Goal: Entertainment & Leisure: Consume media (video, audio)

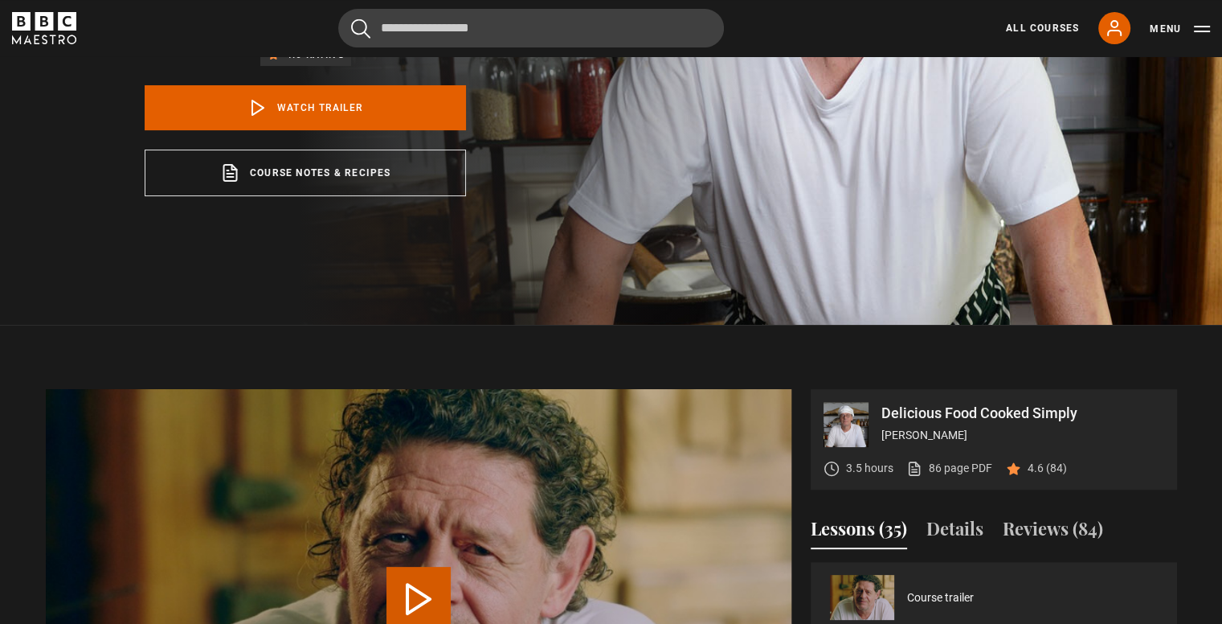
scroll to position [643, 0]
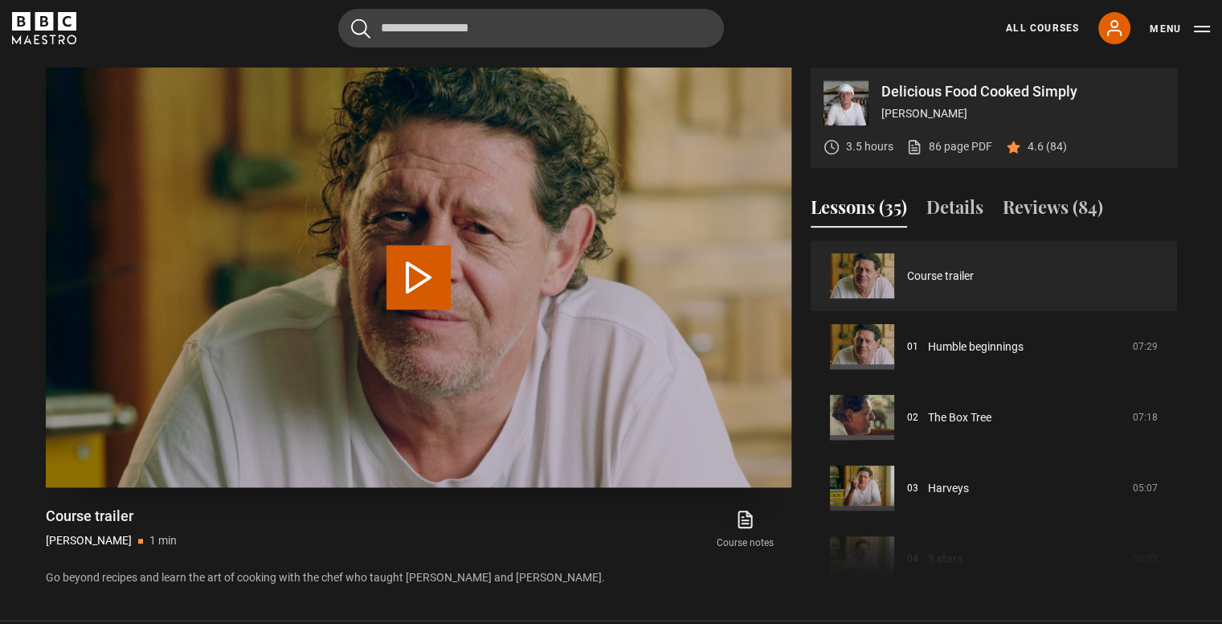
click at [722, 408] on video "Video Player" at bounding box center [419, 278] width 746 height 420
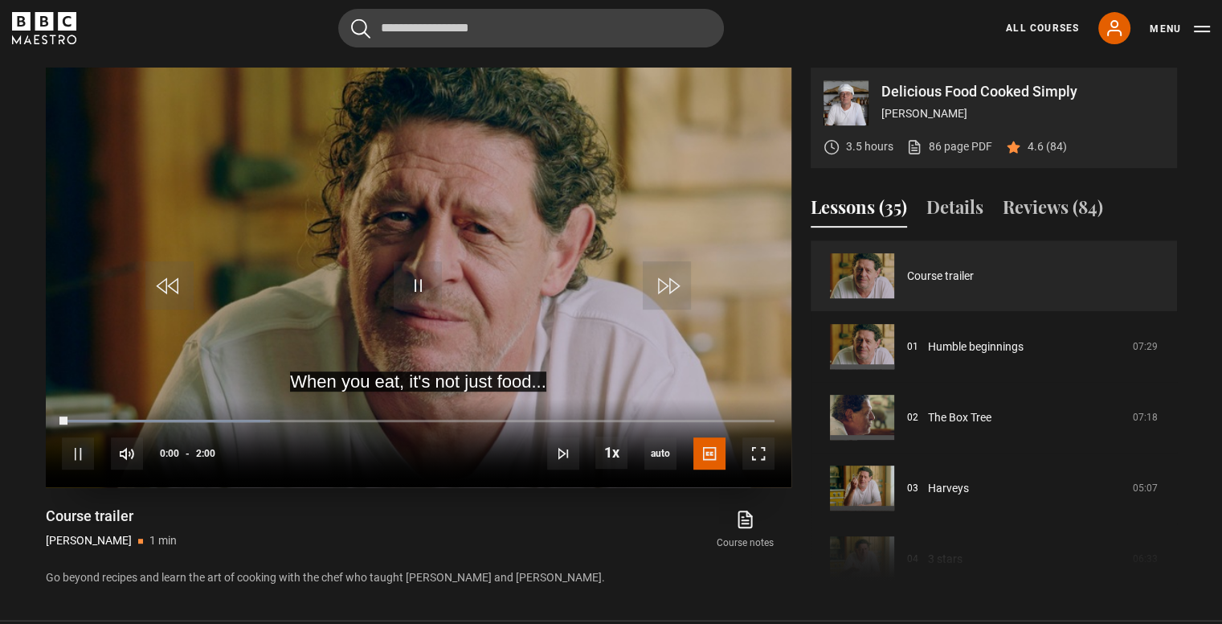
click at [447, 312] on video "Video Player" at bounding box center [419, 278] width 746 height 420
click at [782, 553] on div "When you eat, it's not just food... Video Player is loading. Play Video 10s Ski…" at bounding box center [419, 328] width 746 height 520
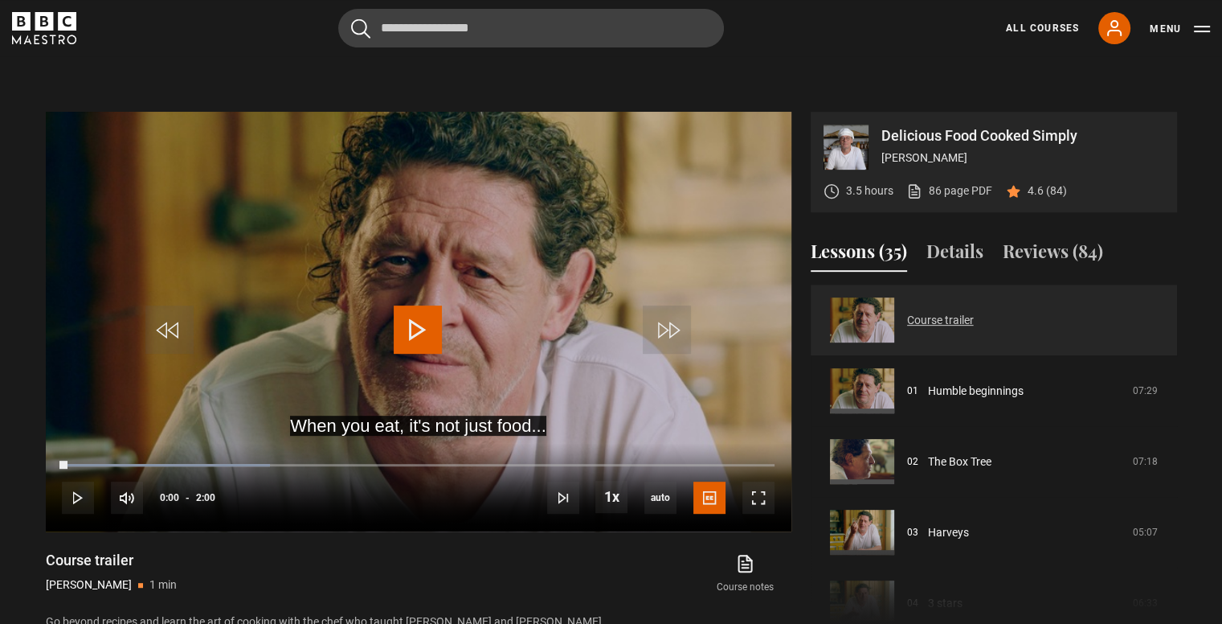
drag, startPoint x: 1119, startPoint y: 104, endPoint x: 939, endPoint y: 383, distance: 332.6
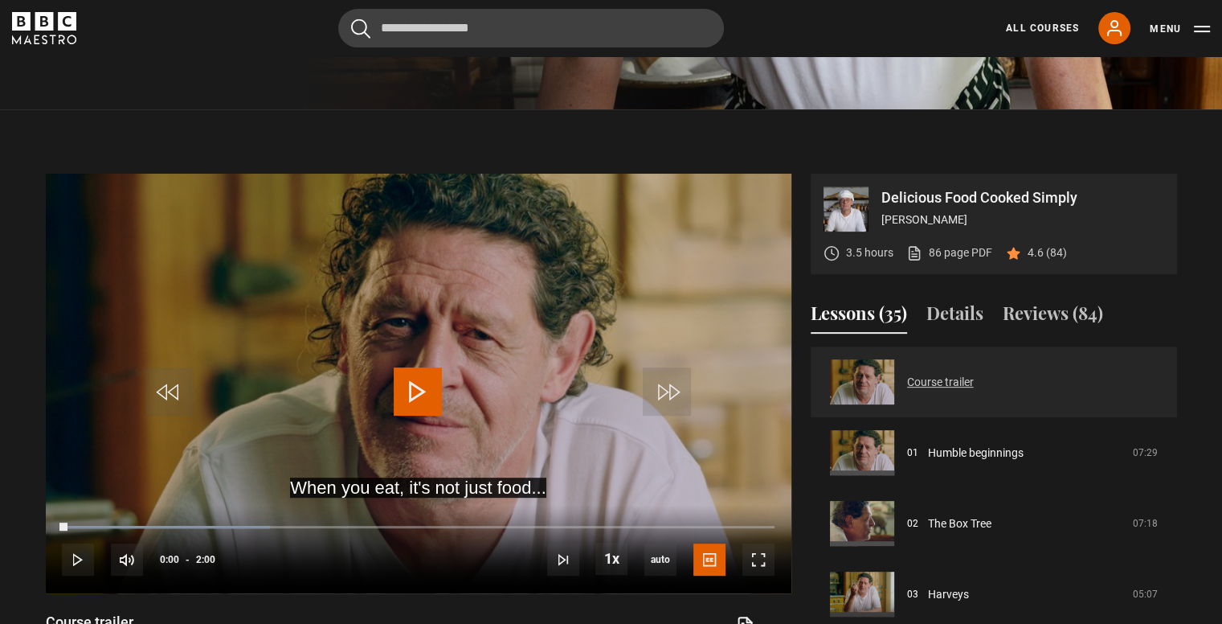
scroll to position [482, 0]
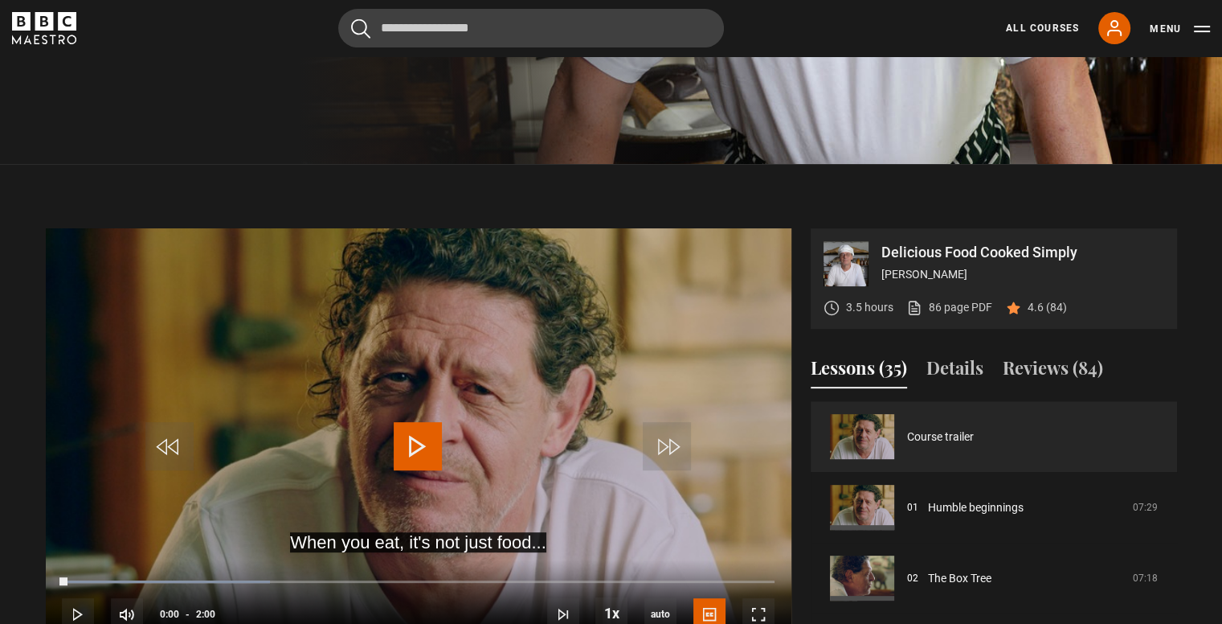
click at [565, 374] on video "Video Player" at bounding box center [419, 438] width 746 height 420
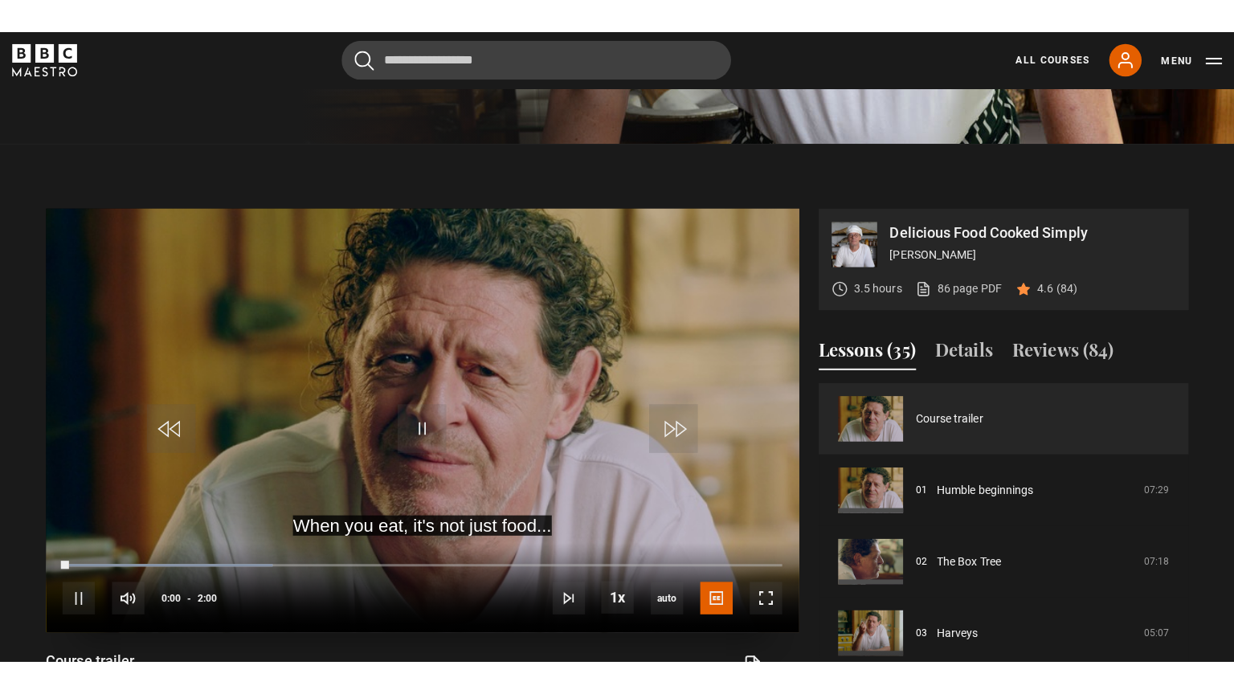
scroll to position [563, 0]
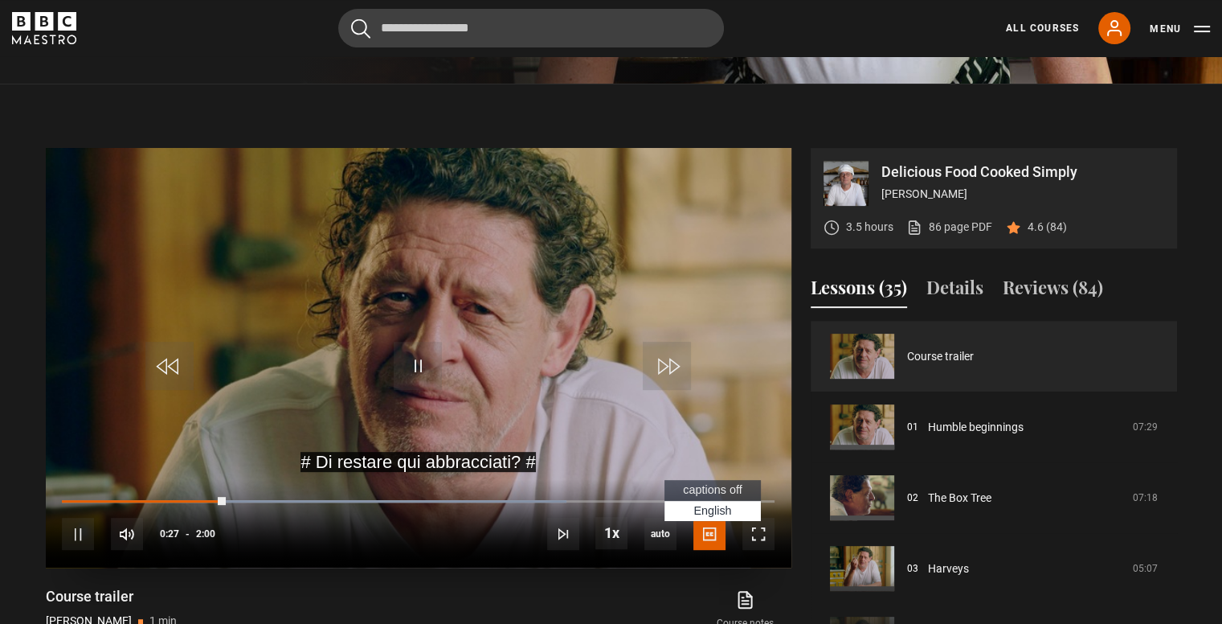
click at [700, 550] on span "Video Player" at bounding box center [710, 534] width 32 height 32
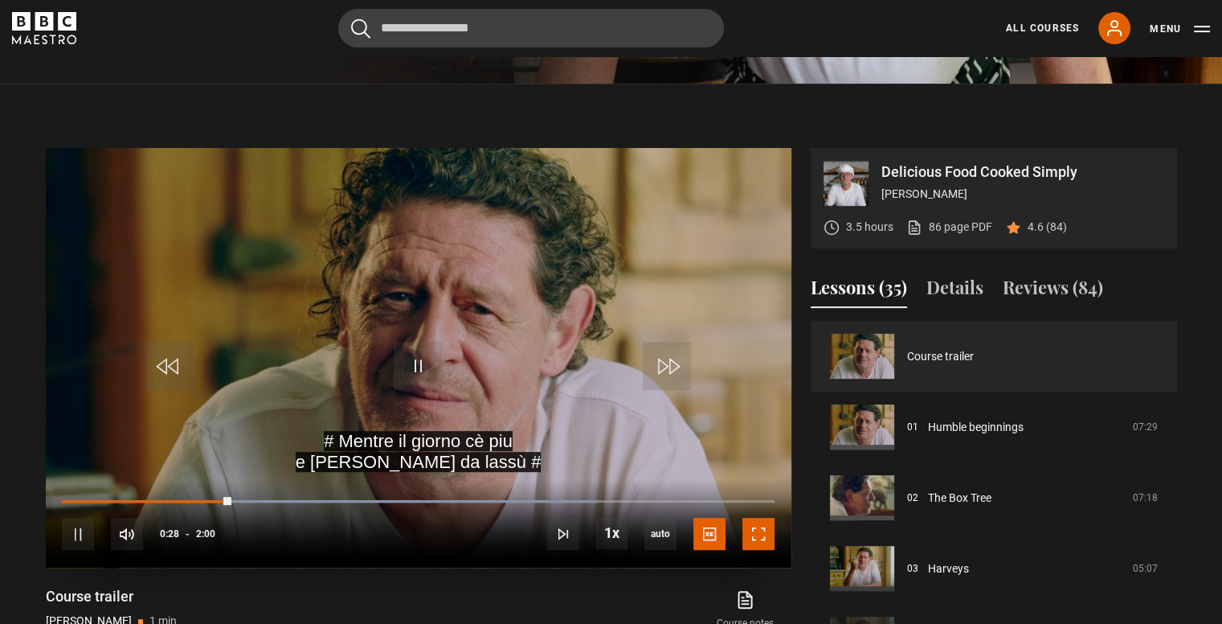
click at [754, 550] on span "Video Player" at bounding box center [759, 534] width 32 height 32
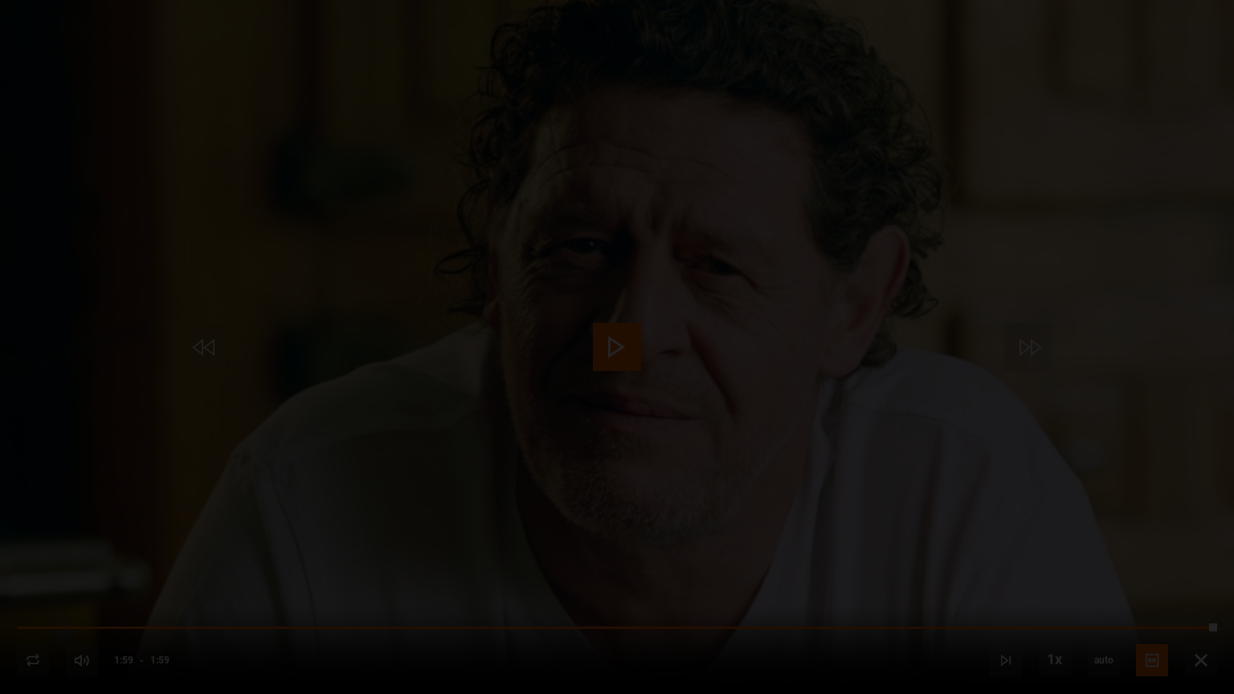
click at [1199, 623] on div "Lesson Completed Up next Humble beginnings Cancel Rewatch Rewatch Play next Pla…" at bounding box center [617, 347] width 1234 height 694
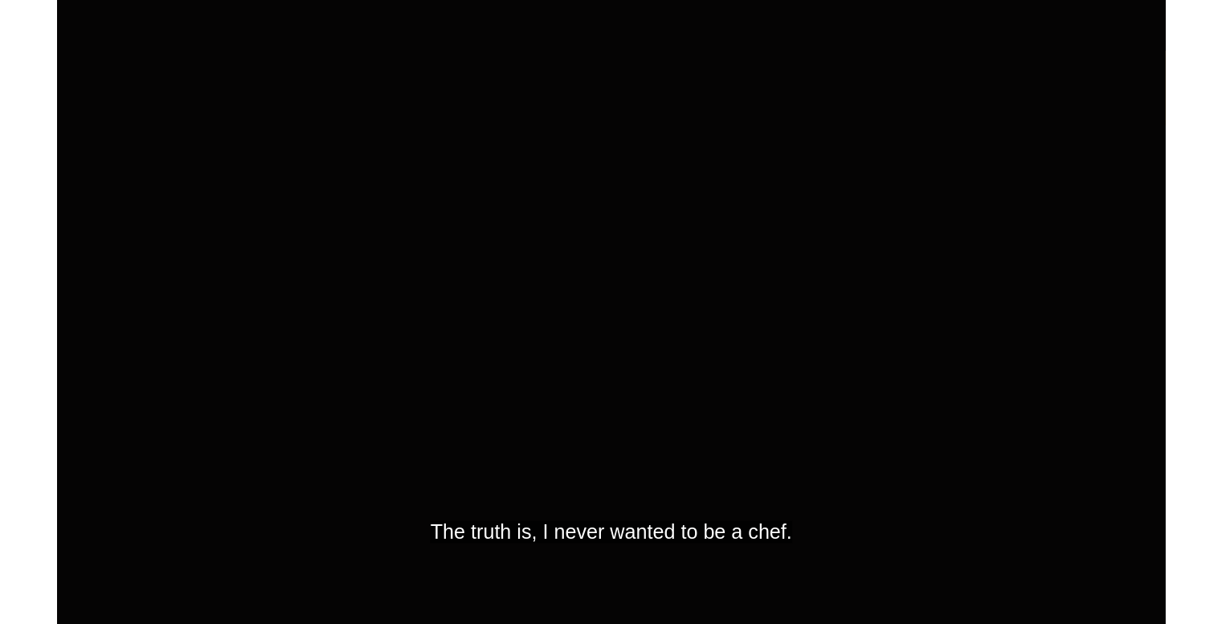
scroll to position [702, 0]
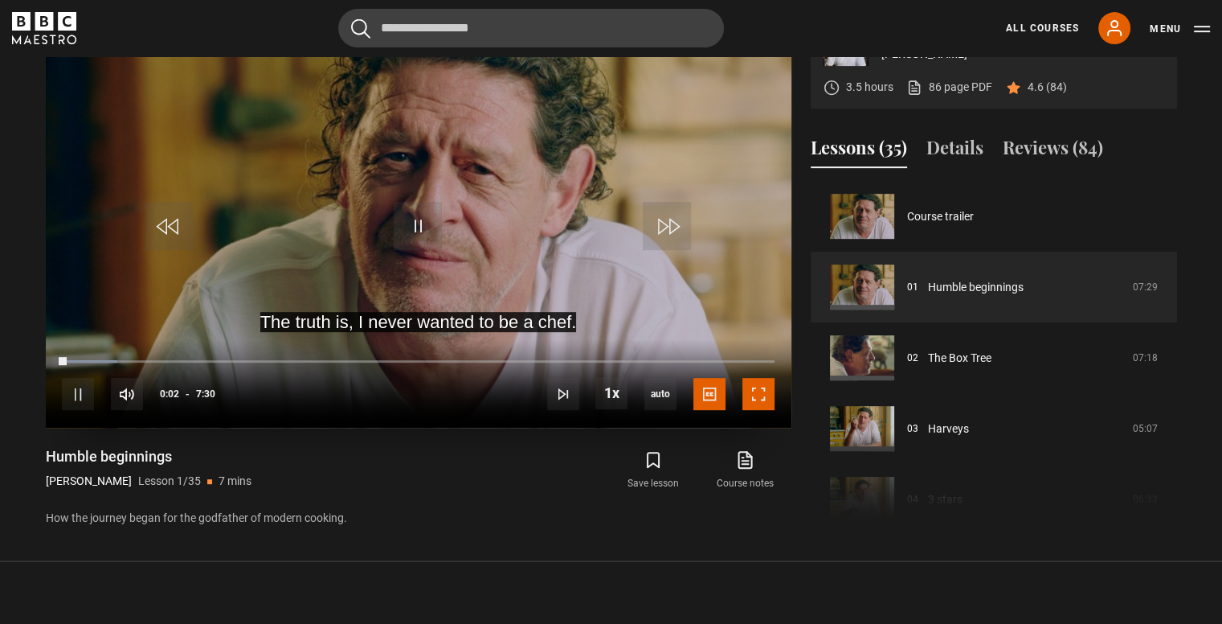
click at [768, 410] on span "Video Player" at bounding box center [759, 394] width 32 height 32
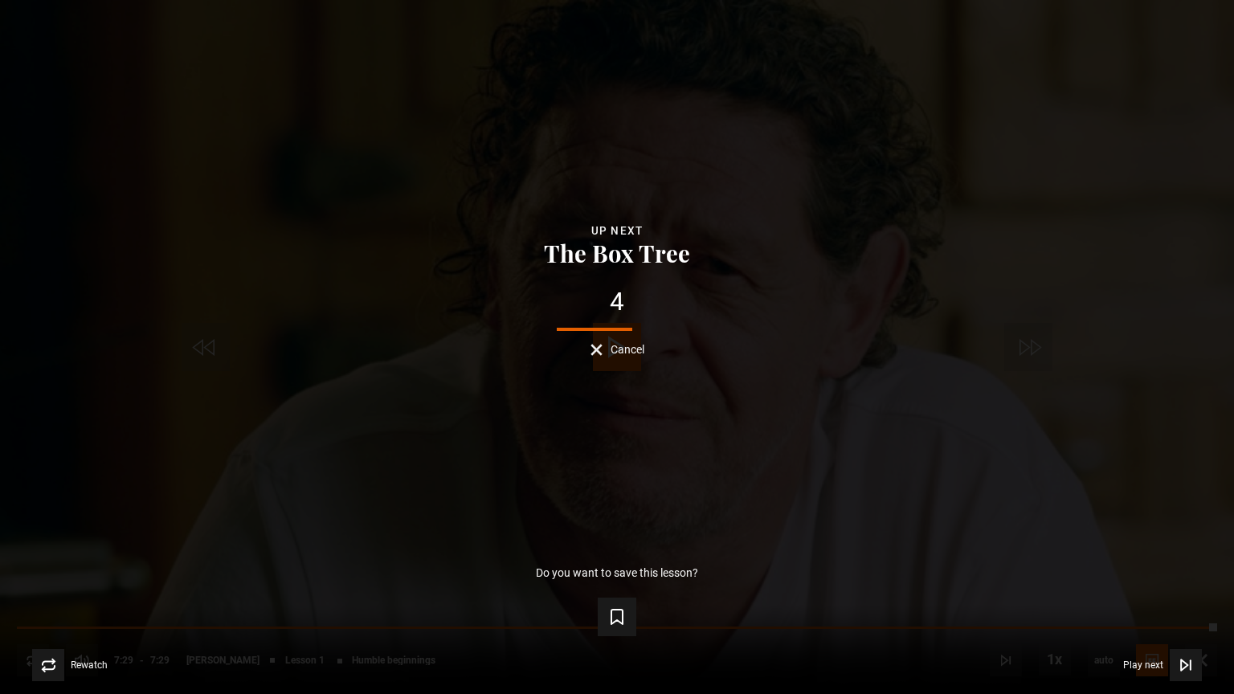
click at [599, 351] on button "Cancel" at bounding box center [618, 350] width 54 height 12
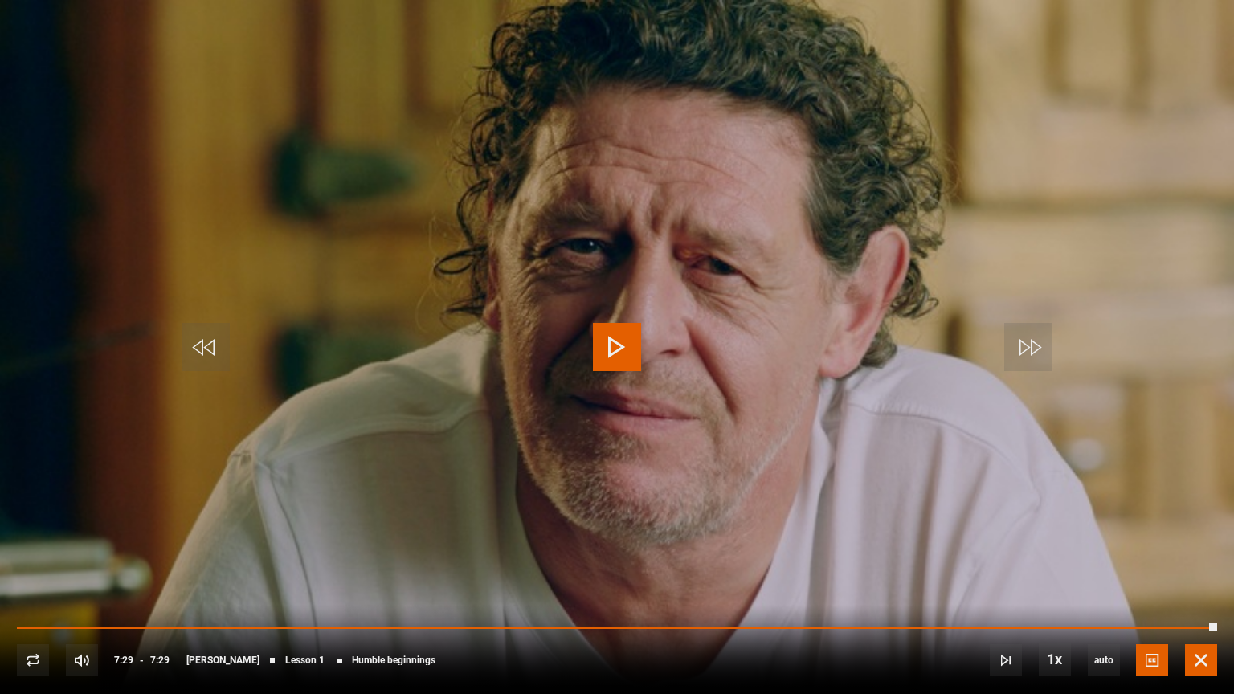
click at [1195, 623] on span "Video Player" at bounding box center [1201, 661] width 32 height 32
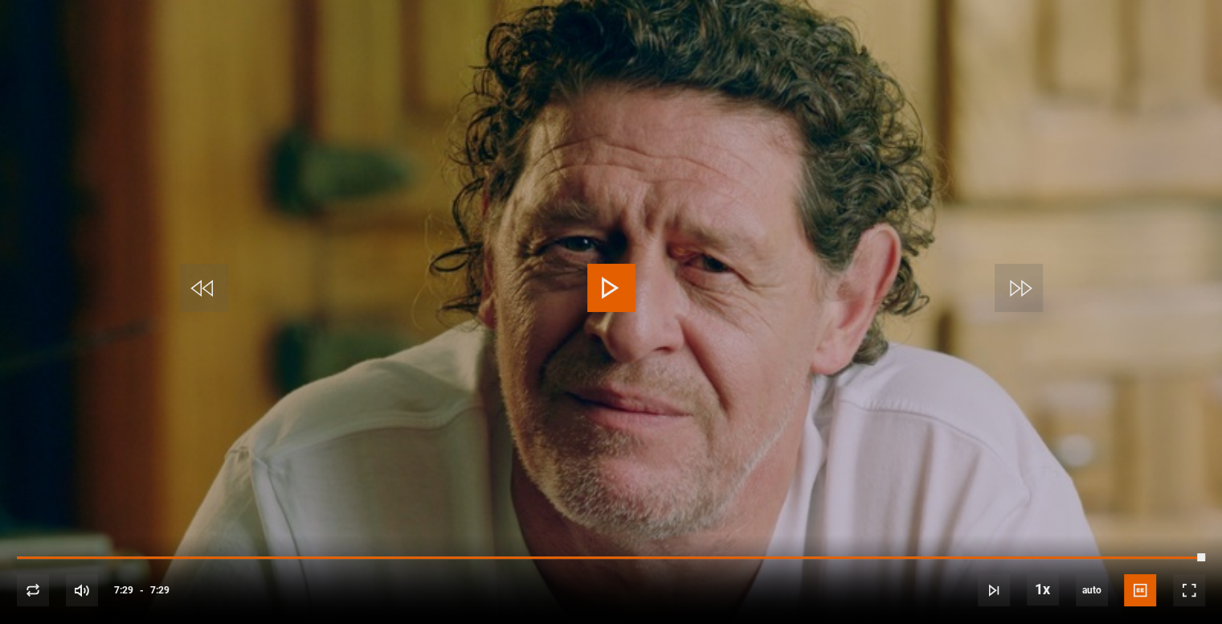
scroll to position [0, 0]
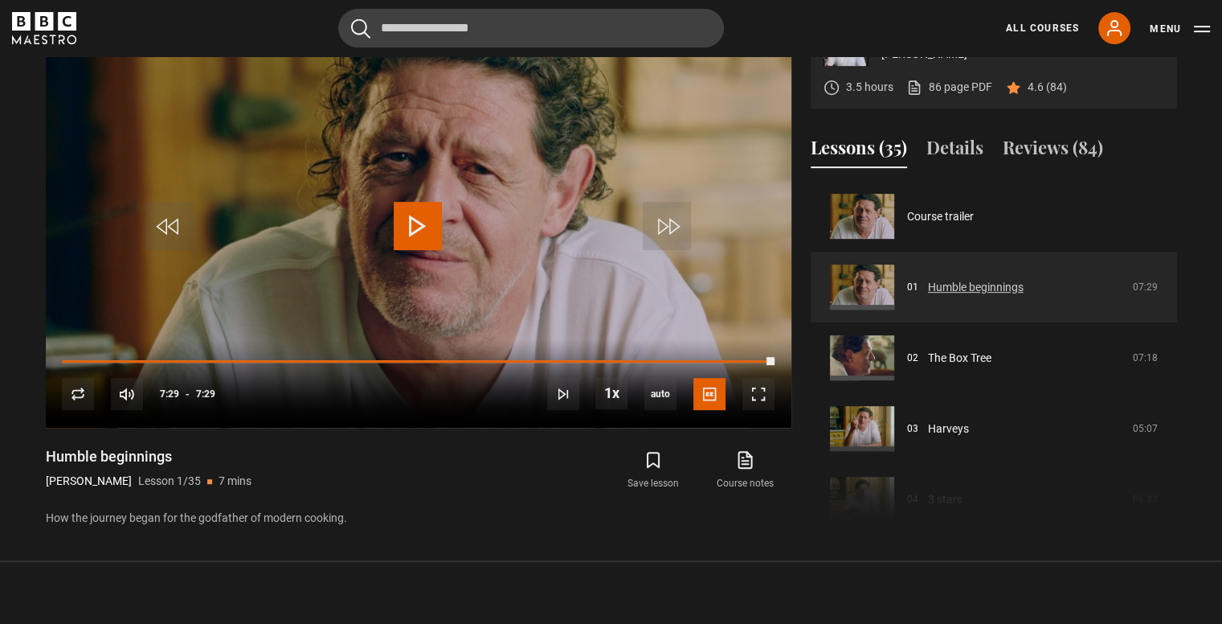
click at [988, 296] on link "Humble beginnings" at bounding box center [976, 287] width 96 height 17
click at [928, 296] on link "Humble beginnings" at bounding box center [976, 287] width 96 height 17
click at [989, 296] on link "Humble beginnings" at bounding box center [976, 287] width 96 height 17
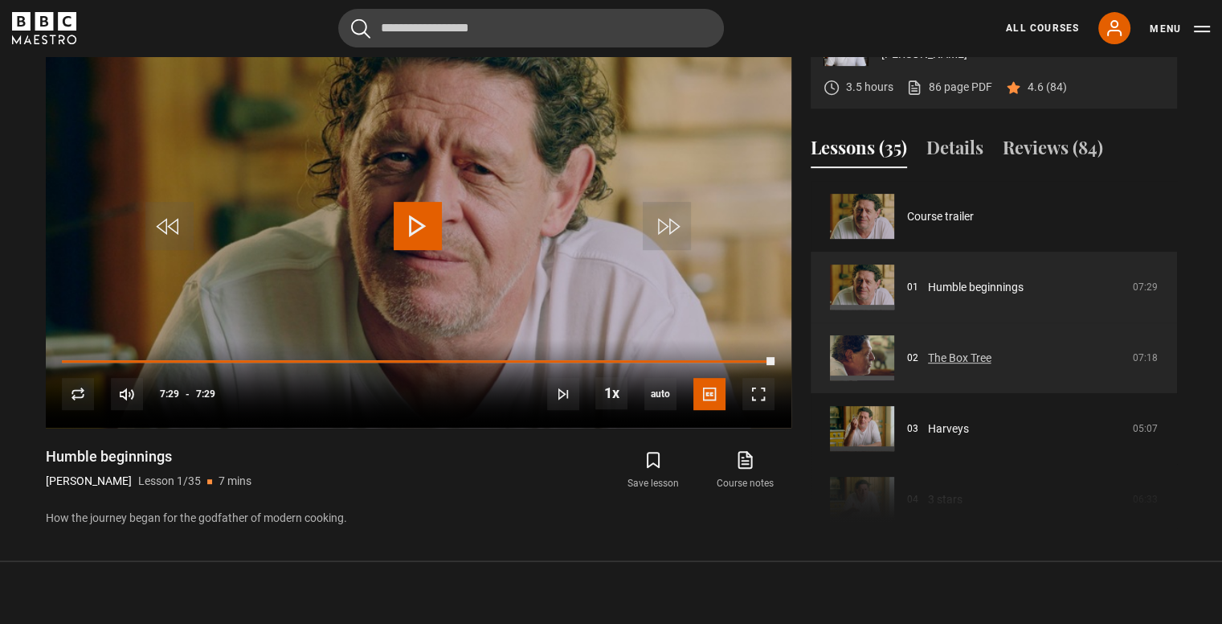
click at [970, 366] on link "The Box Tree" at bounding box center [959, 358] width 63 height 17
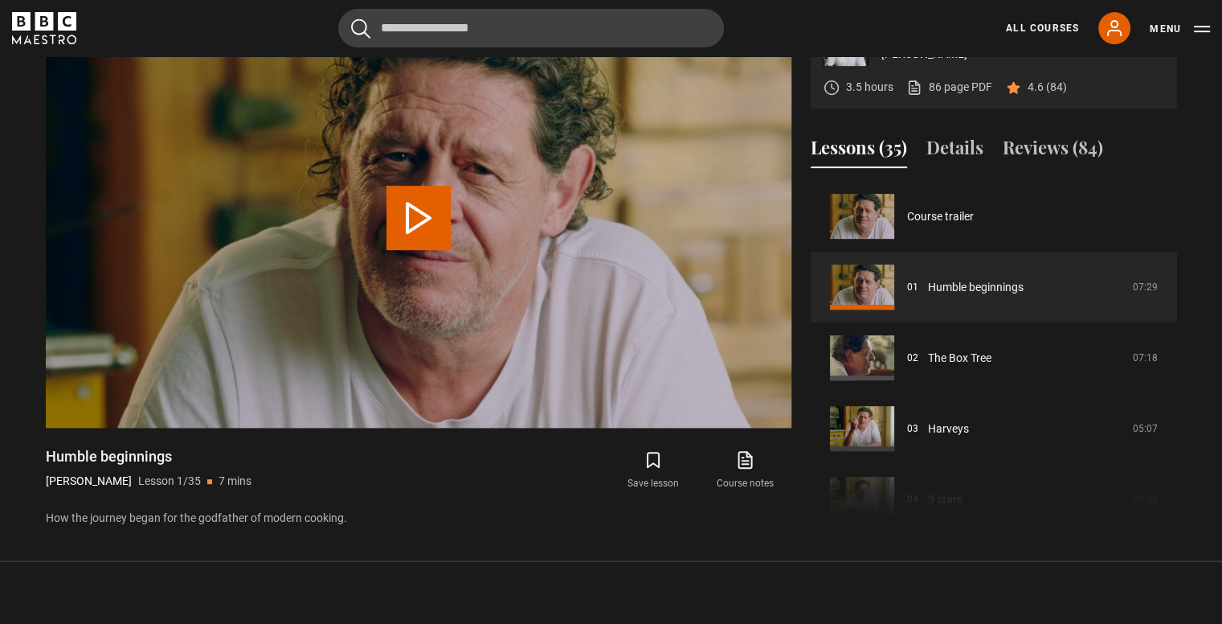
scroll to position [665, 0]
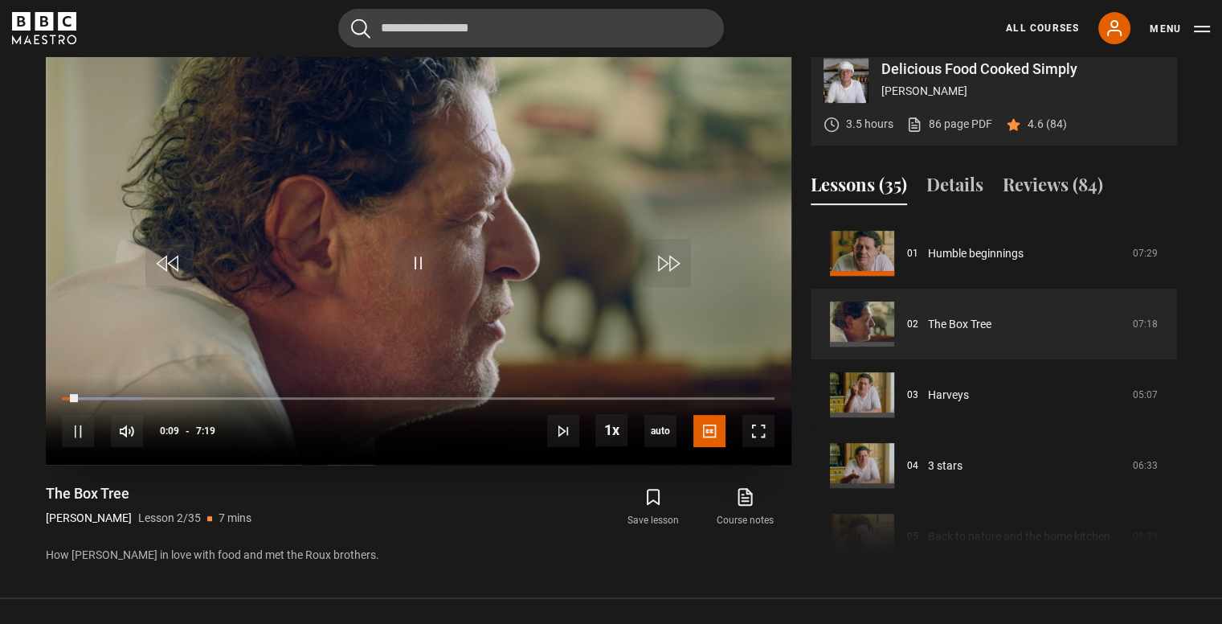
click at [460, 252] on video "Video Player" at bounding box center [419, 255] width 746 height 420
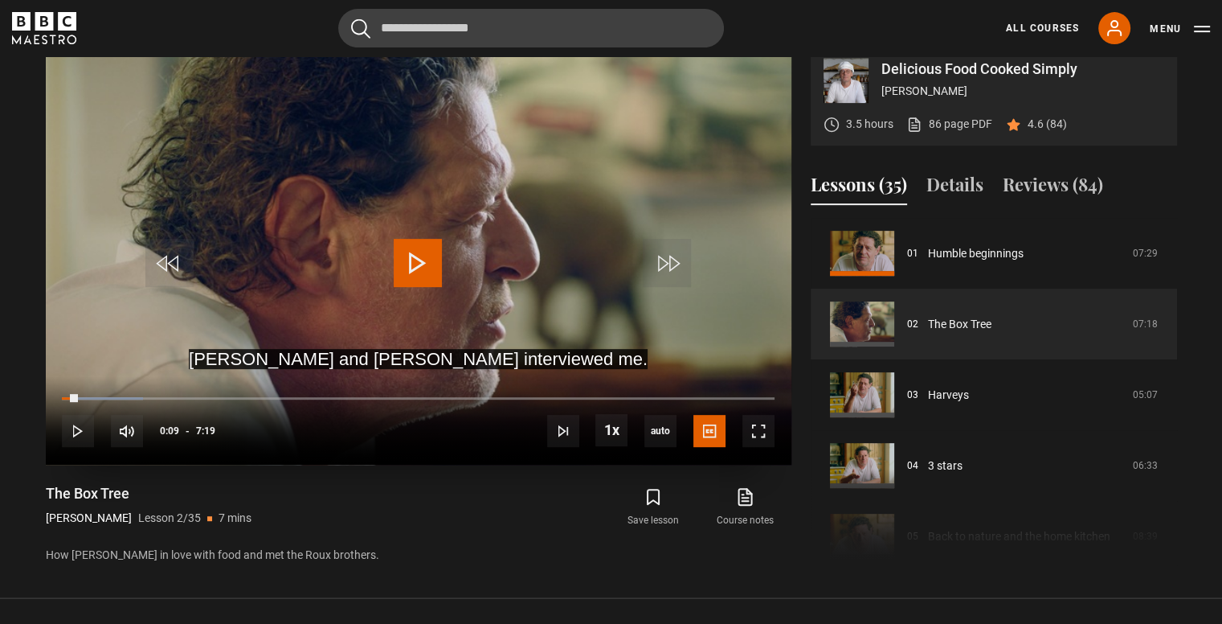
click at [506, 244] on video "Video Player" at bounding box center [419, 255] width 746 height 420
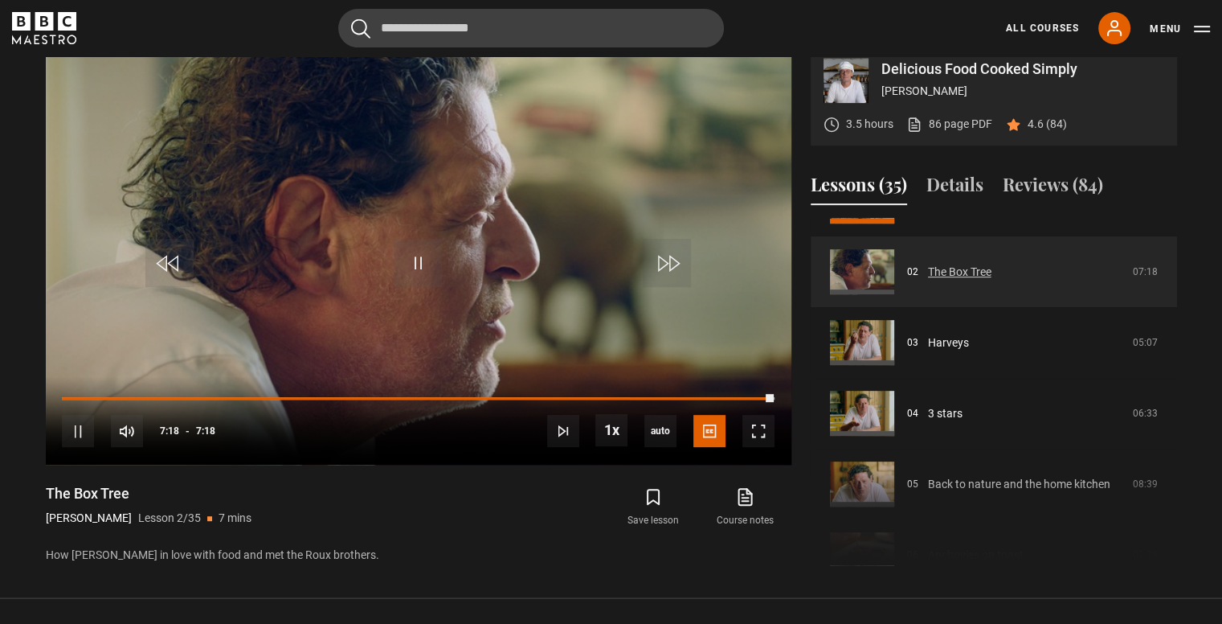
scroll to position [151, 0]
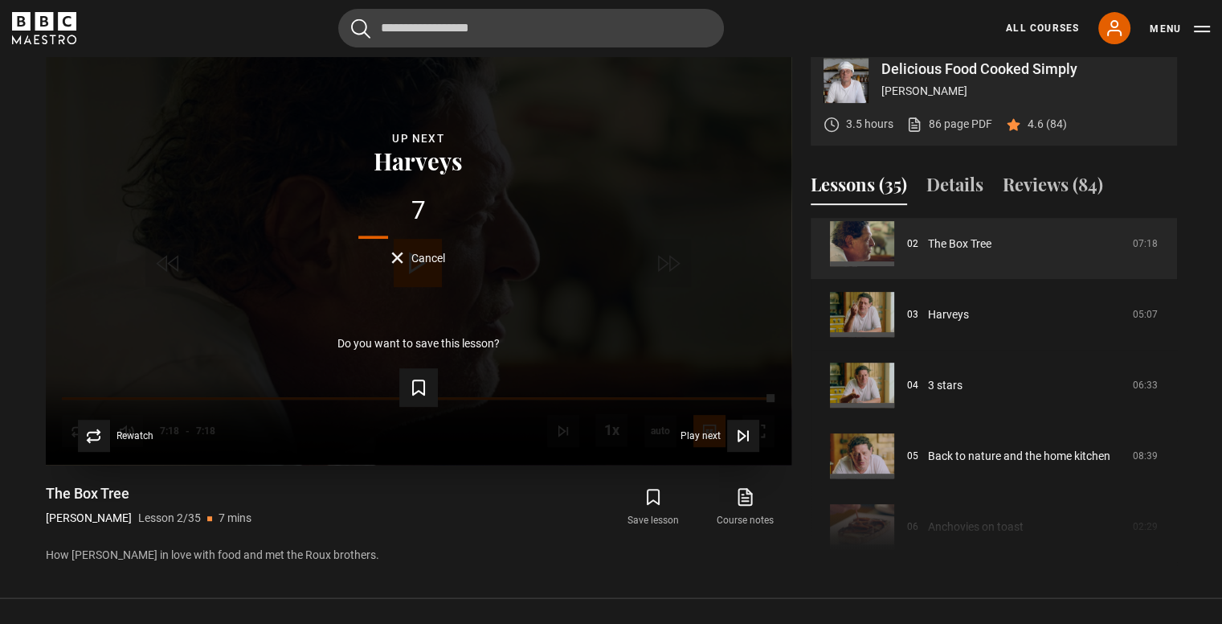
click at [420, 223] on div "7" at bounding box center [419, 211] width 694 height 26
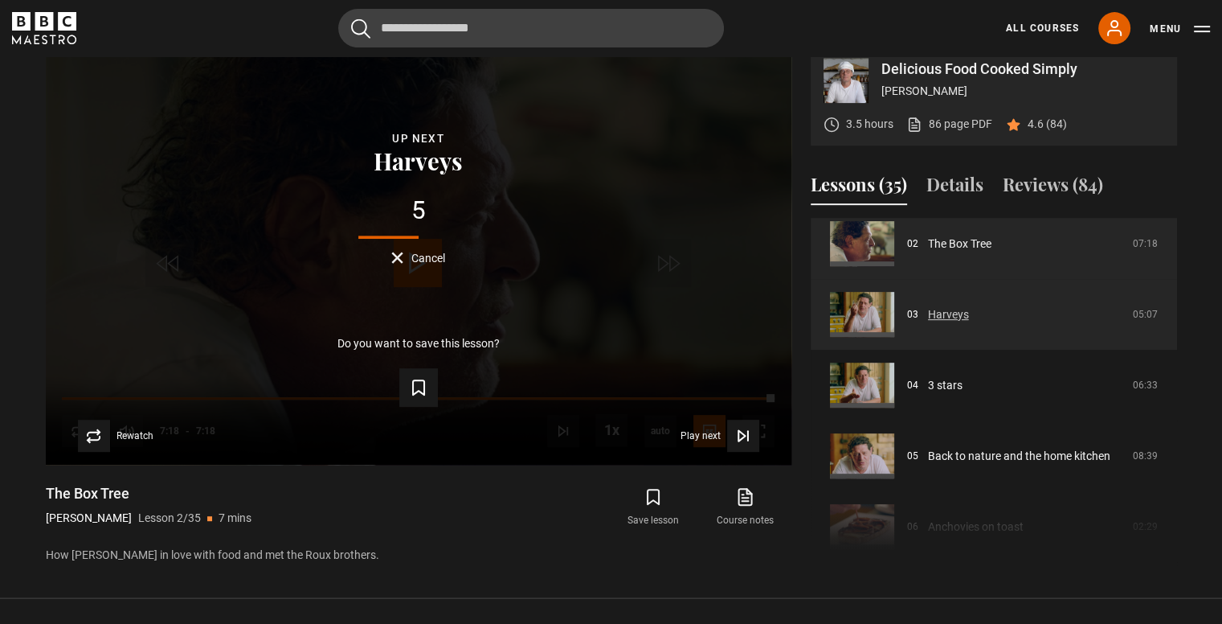
click at [969, 323] on link "Harveys" at bounding box center [948, 314] width 41 height 17
click at [961, 323] on link "Harveys" at bounding box center [948, 314] width 41 height 17
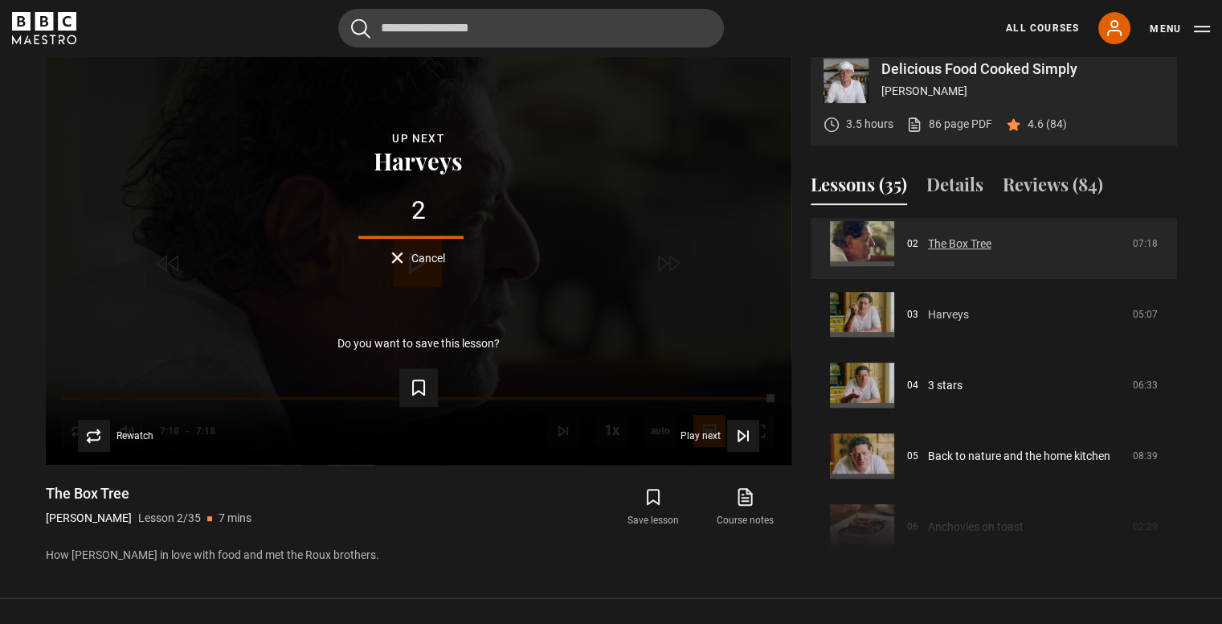
scroll to position [203, 0]
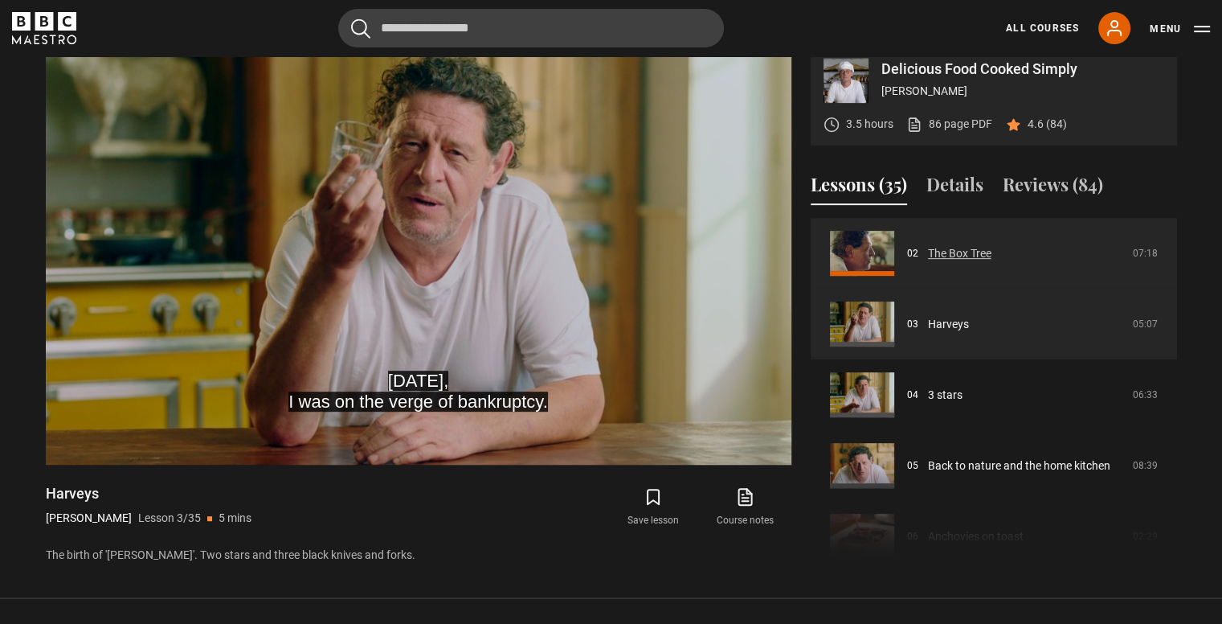
scroll to position [222, 0]
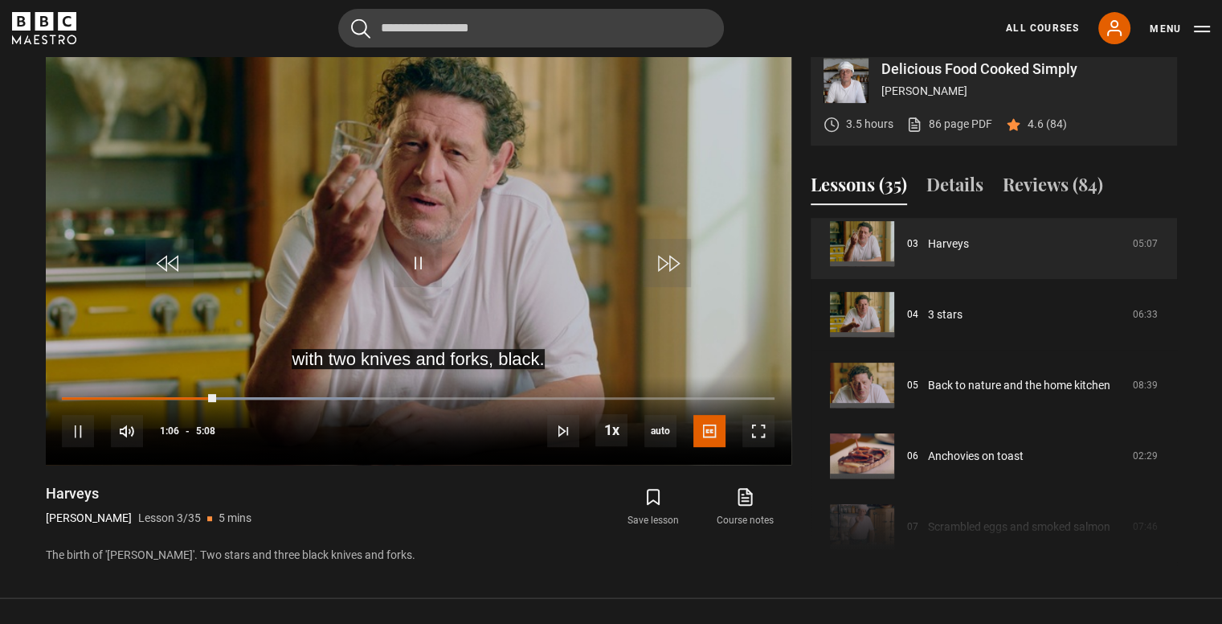
drag, startPoint x: 551, startPoint y: 405, endPoint x: 541, endPoint y: 524, distance: 119.3
click at [540, 522] on div "Save lesson Course notes opens in new tab" at bounding box center [614, 507] width 354 height 47
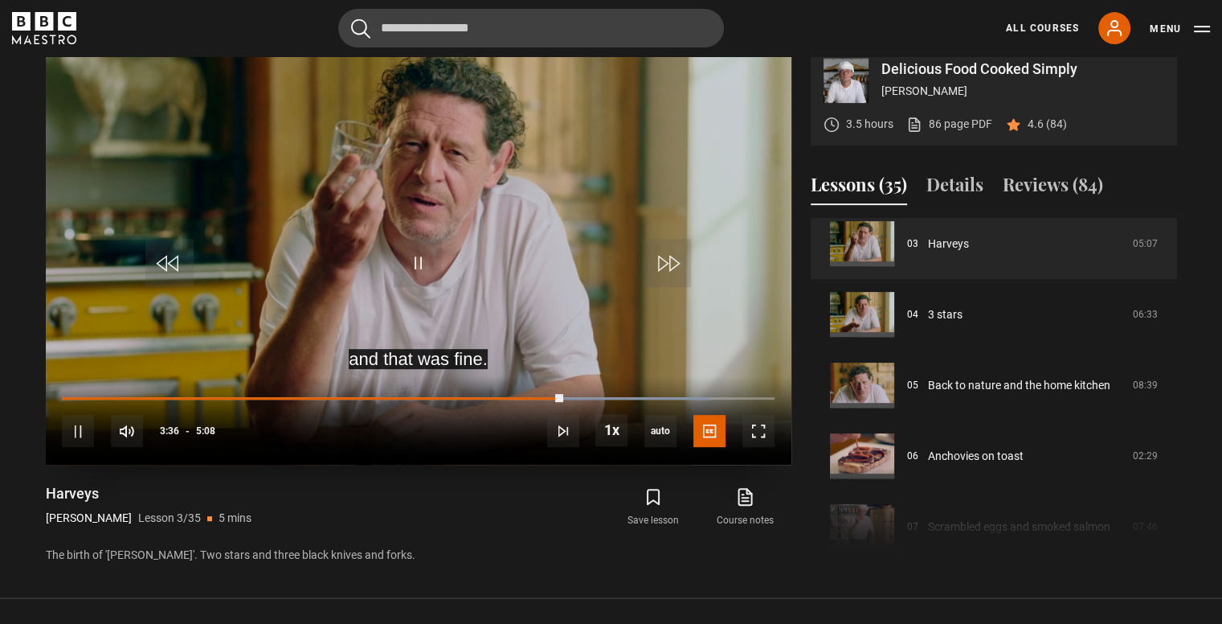
click at [429, 252] on video "Video Player" at bounding box center [419, 255] width 746 height 420
click at [387, 280] on video "Video Player" at bounding box center [419, 255] width 746 height 420
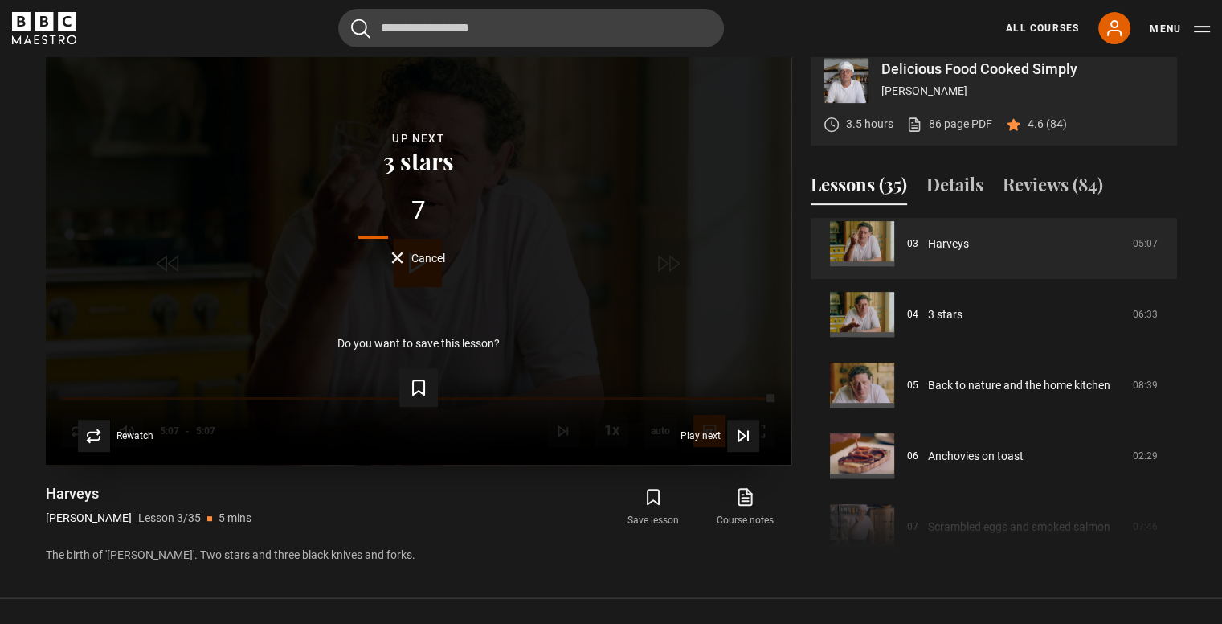
click at [300, 374] on div "Do you want to save this lesson? Save lesson" at bounding box center [419, 371] width 694 height 72
click at [425, 264] on span "Cancel" at bounding box center [428, 257] width 34 height 11
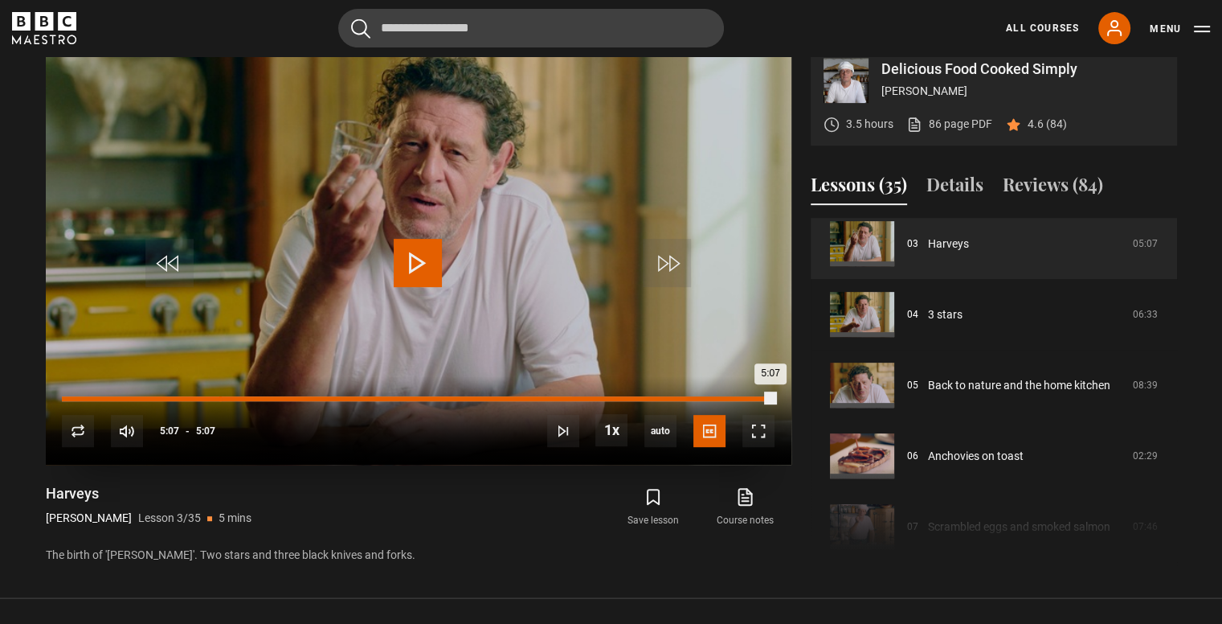
drag, startPoint x: 449, startPoint y: 409, endPoint x: 460, endPoint y: 418, distance: 13.7
click at [460, 418] on div "10s Skip Back 10 seconds Play 10s Skip Forward 10 seconds Loaded : 100.00% 1:07…" at bounding box center [419, 420] width 746 height 89
click at [487, 410] on div "10s Skip Back 10 seconds Play 10s Skip Forward 10 seconds Loaded : 100.00% 2:55…" at bounding box center [419, 420] width 746 height 89
click at [490, 409] on div "10s Skip Back 10 seconds Play 10s Skip Forward 10 seconds Loaded : 100.00% 2:55…" at bounding box center [419, 420] width 746 height 89
click at [493, 412] on div "10s Skip Back 10 seconds Play 10s Skip Forward 10 seconds Loaded : 100.00% 2:55…" at bounding box center [419, 420] width 746 height 89
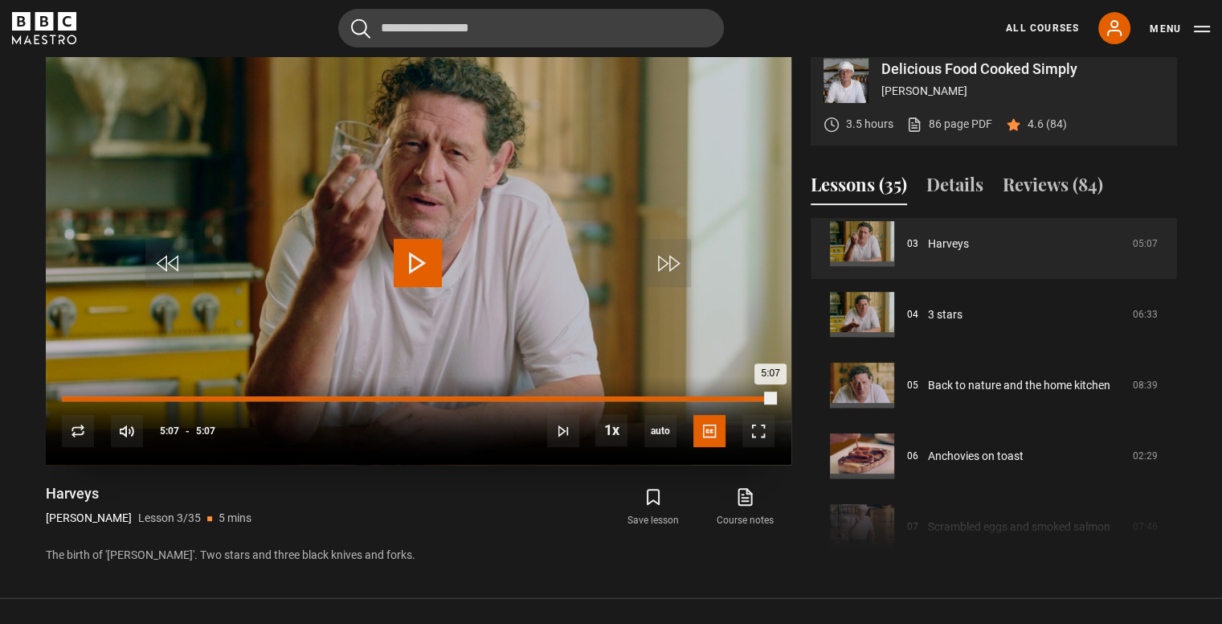
click at [495, 401] on div "3:06" at bounding box center [496, 398] width 2 height 5
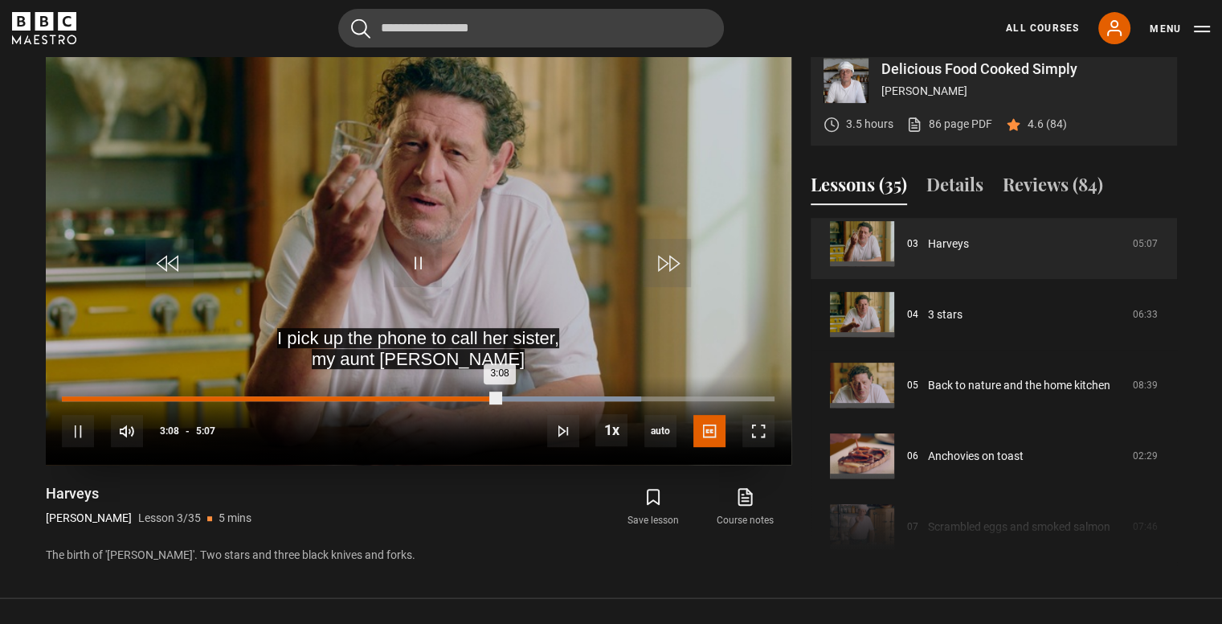
click at [452, 401] on div "Loaded : 81.34% 3:05 3:08" at bounding box center [418, 398] width 712 height 5
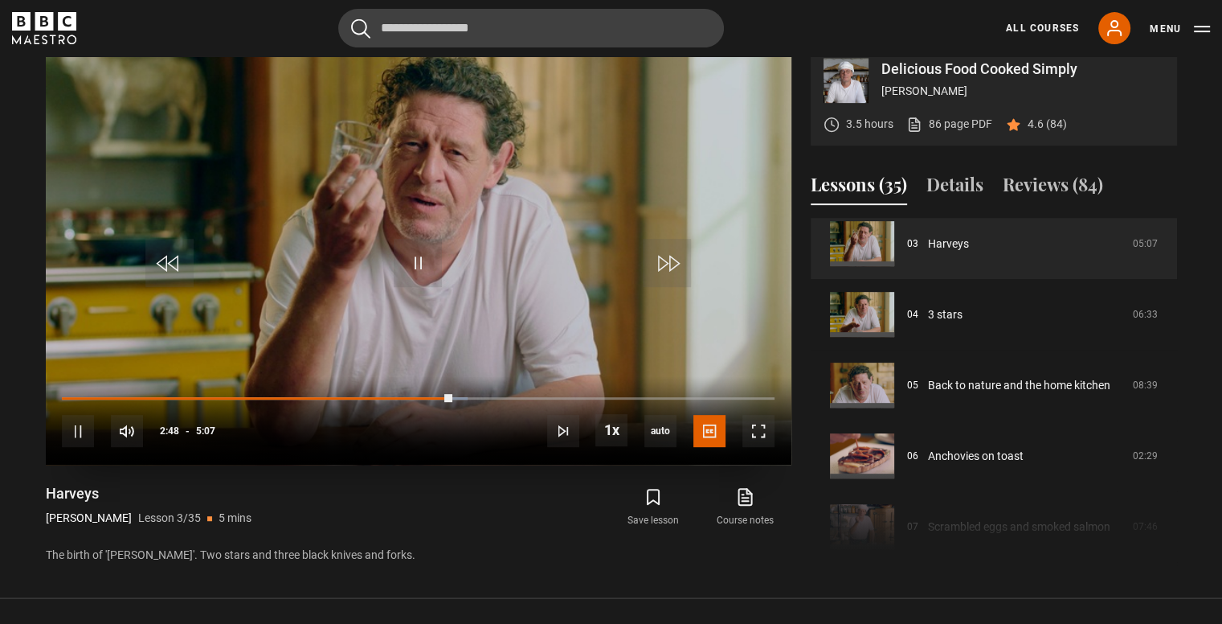
click at [396, 419] on div "10s Skip Back 10 seconds Pause 10s Skip Forward 10 seconds Loaded : 56.94% 2:47…" at bounding box center [419, 420] width 746 height 89
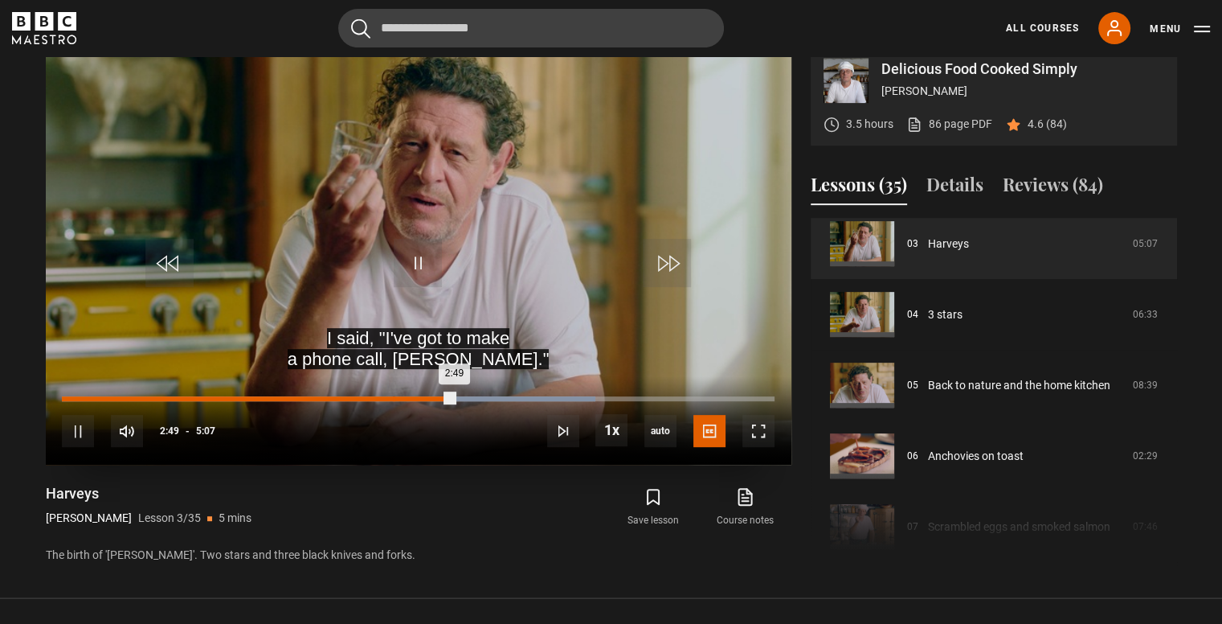
click at [392, 401] on div "2:49" at bounding box center [258, 398] width 392 height 5
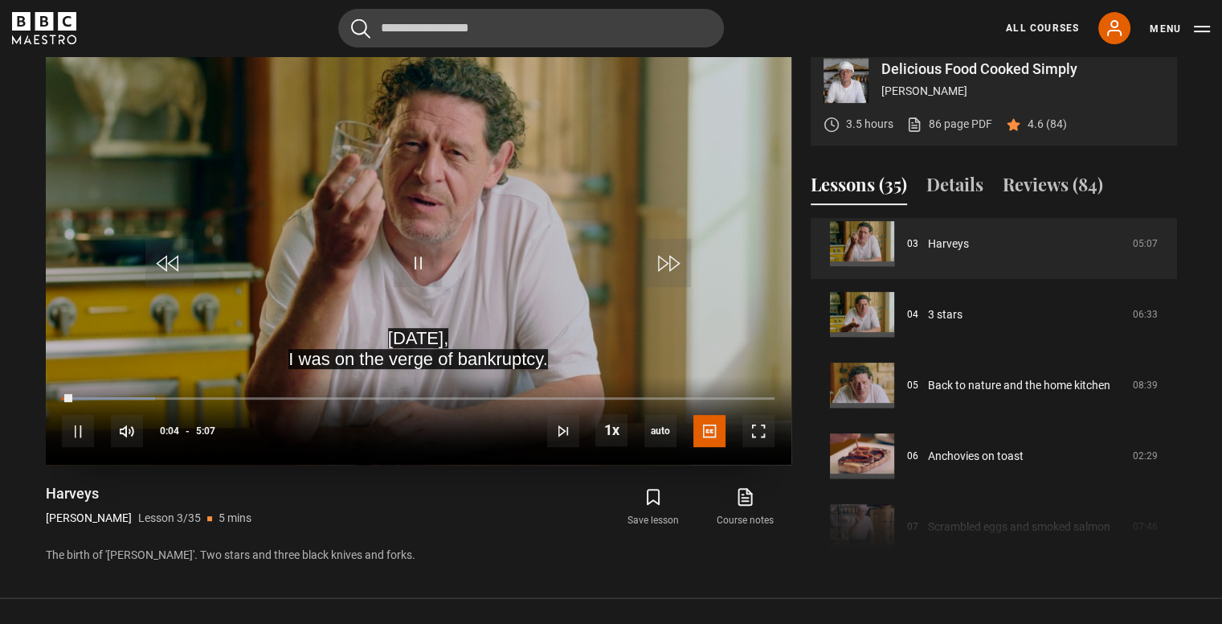
click at [439, 419] on div "10s Skip Back 10 seconds Pause 10s Skip Forward 10 seconds Loaded : 13.01% 2:37…" at bounding box center [419, 420] width 746 height 89
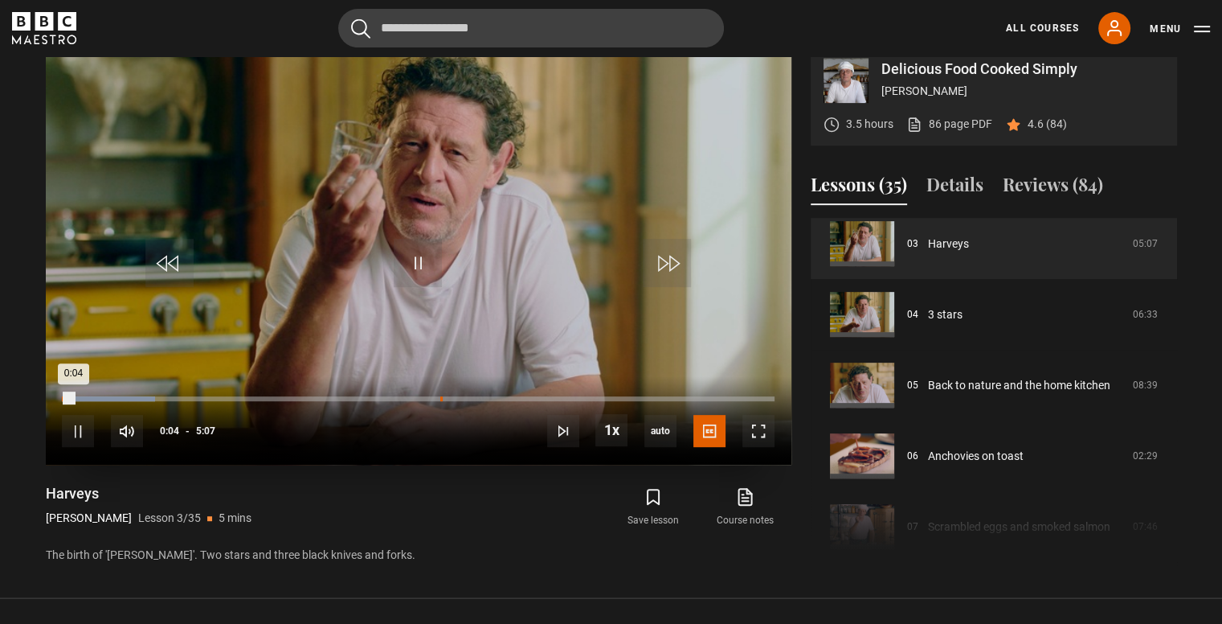
drag, startPoint x: 440, startPoint y: 415, endPoint x: 450, endPoint y: 414, distance: 9.7
click at [441, 401] on div "Loaded : 13.01% 2:43 0:04" at bounding box center [418, 398] width 712 height 5
click at [452, 258] on video "Video Player" at bounding box center [419, 255] width 746 height 420
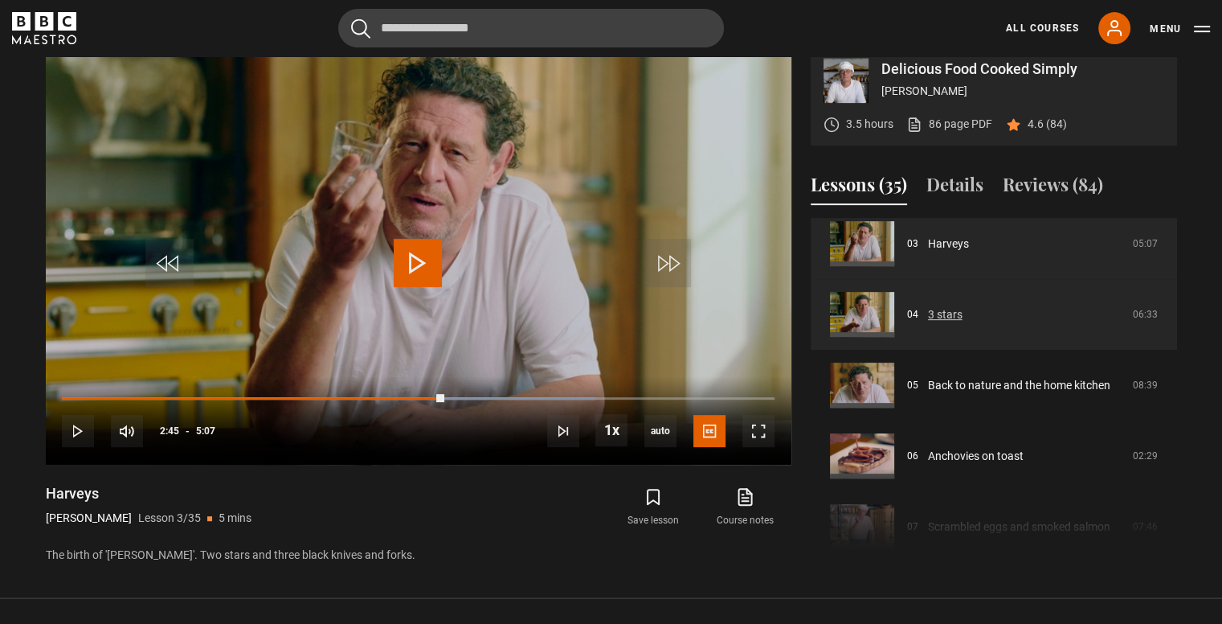
click at [948, 323] on link "3 stars" at bounding box center [945, 314] width 35 height 17
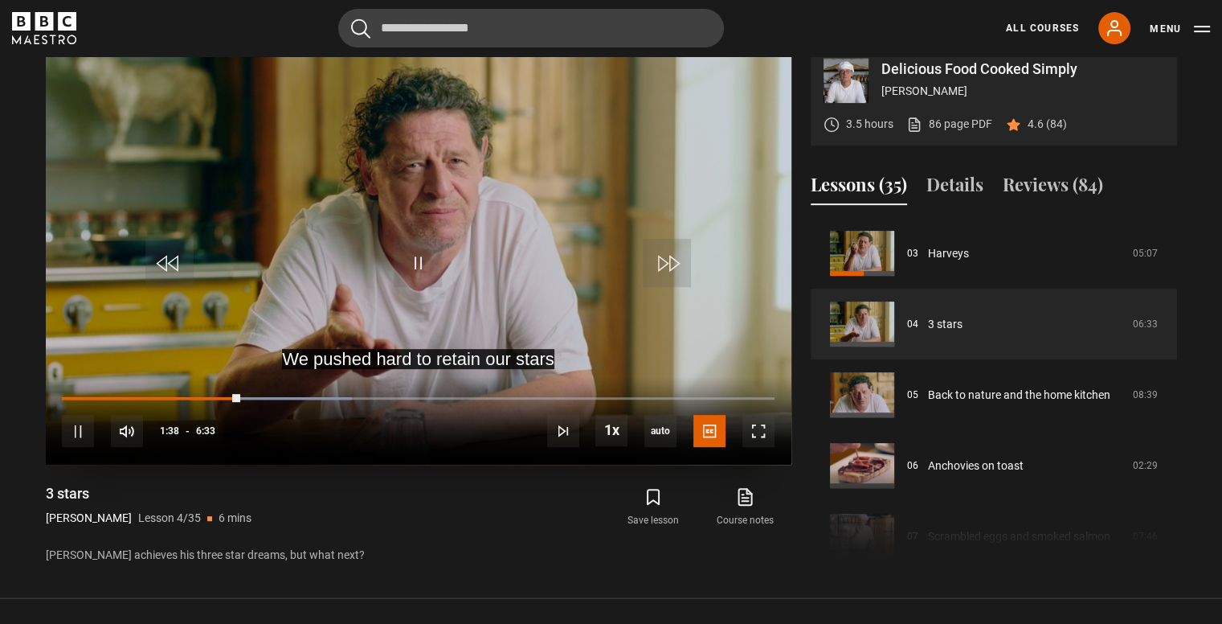
click at [462, 274] on video "Video Player" at bounding box center [419, 255] width 746 height 420
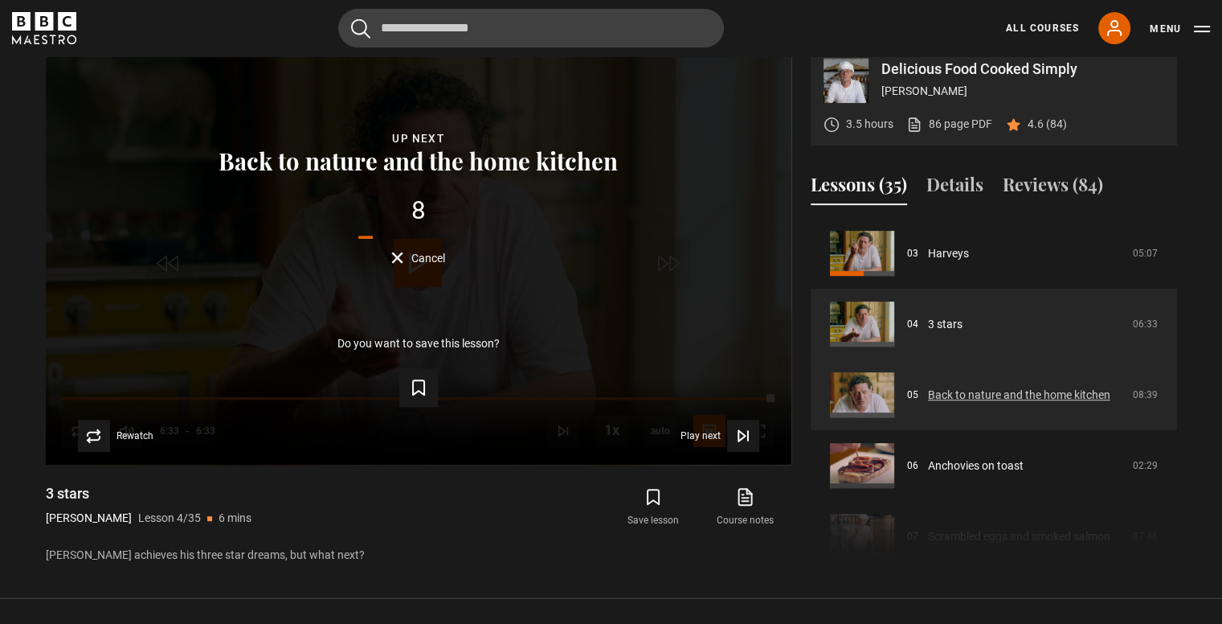
click at [943, 403] on link "Back to nature and the home kitchen" at bounding box center [1019, 395] width 182 height 17
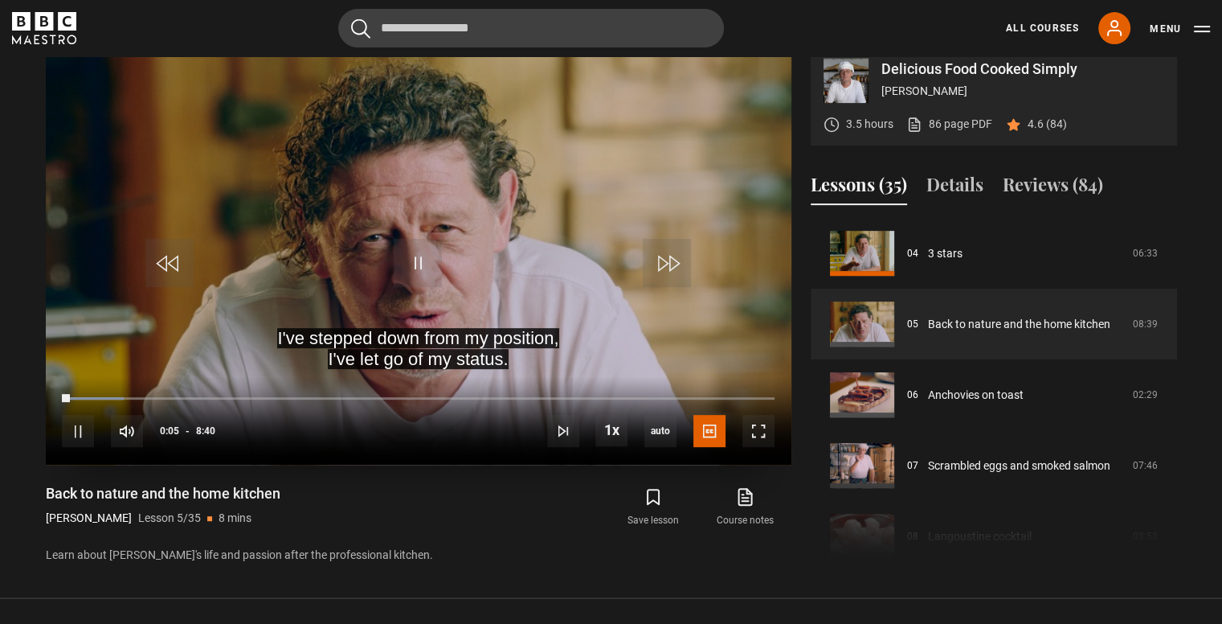
click at [464, 219] on video "Video Player" at bounding box center [419, 255] width 746 height 420
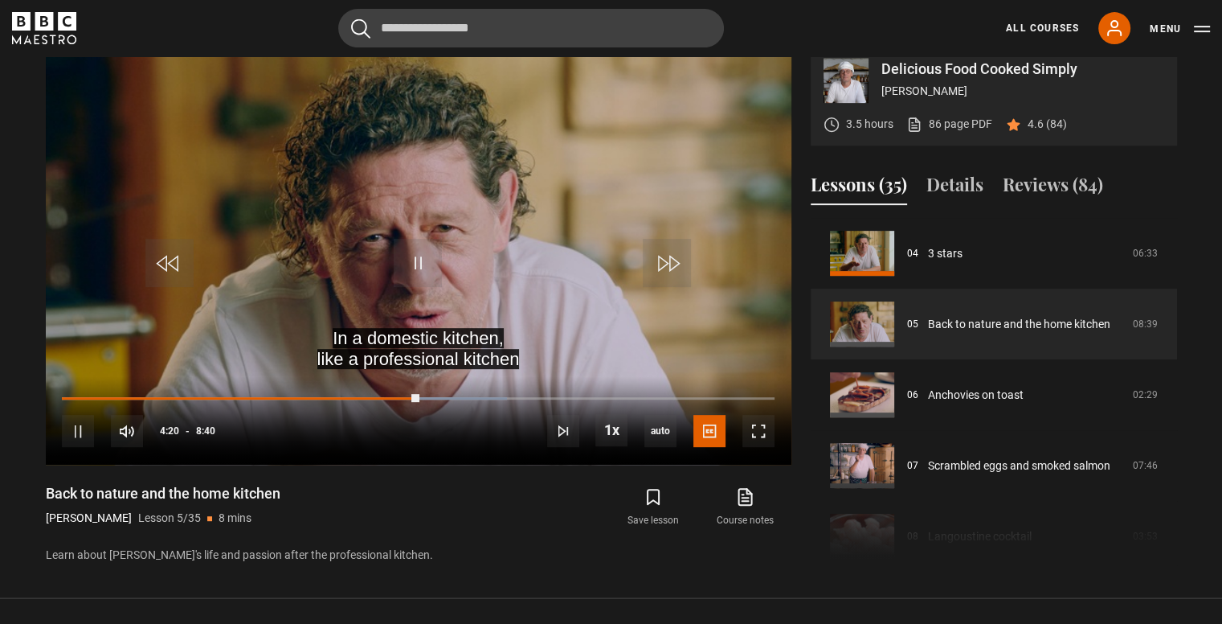
click at [3, 223] on section "Delicious Food Cooked Simply [PERSON_NAME] 3.5 hours 86 page PDF (opens in new …" at bounding box center [611, 289] width 1222 height 617
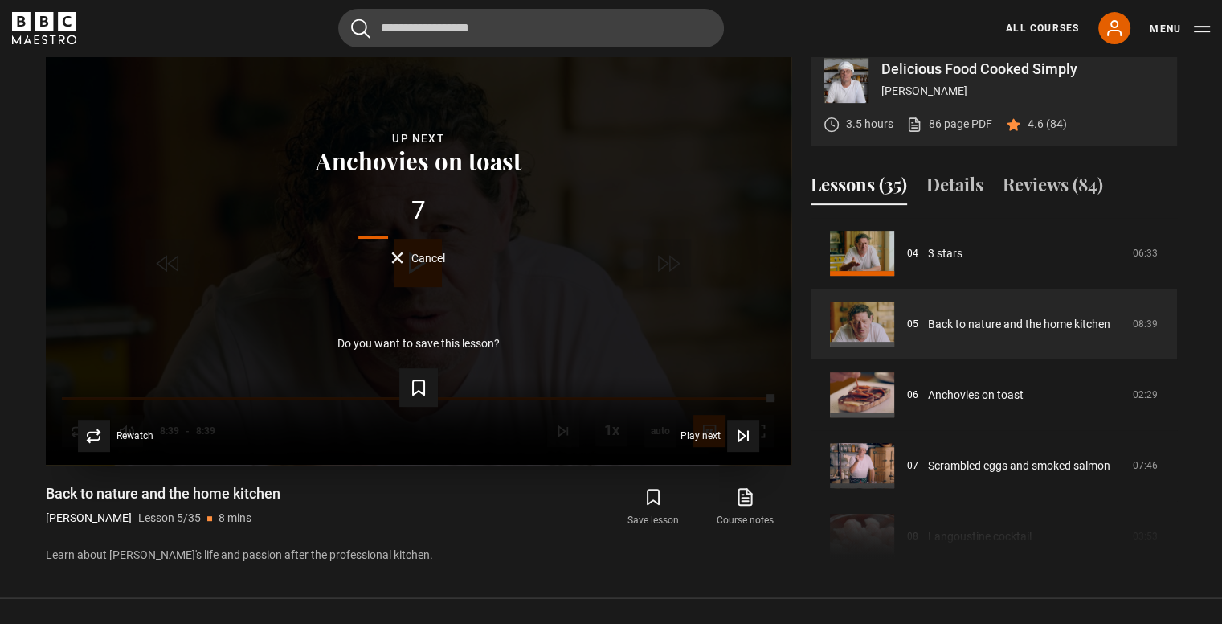
click at [424, 264] on span "Cancel" at bounding box center [428, 257] width 34 height 11
